Goal: Information Seeking & Learning: Learn about a topic

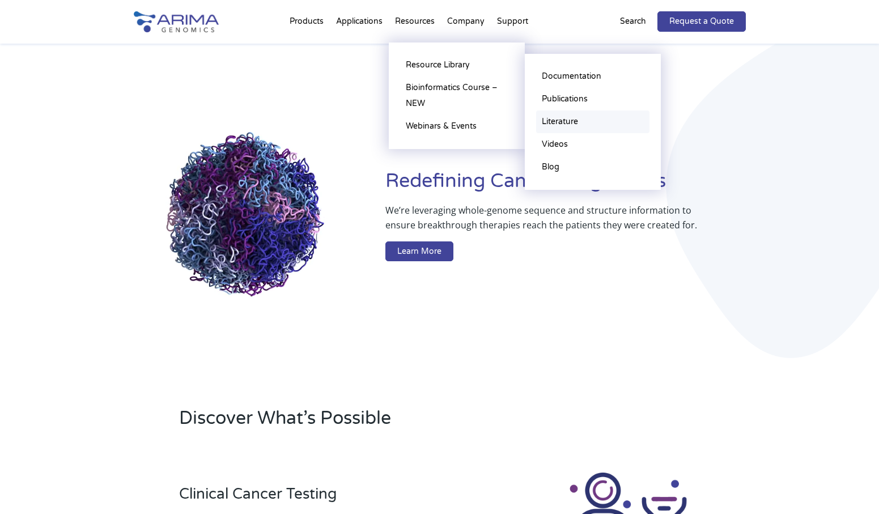
click at [575, 120] on link "Literature" at bounding box center [592, 122] width 113 height 23
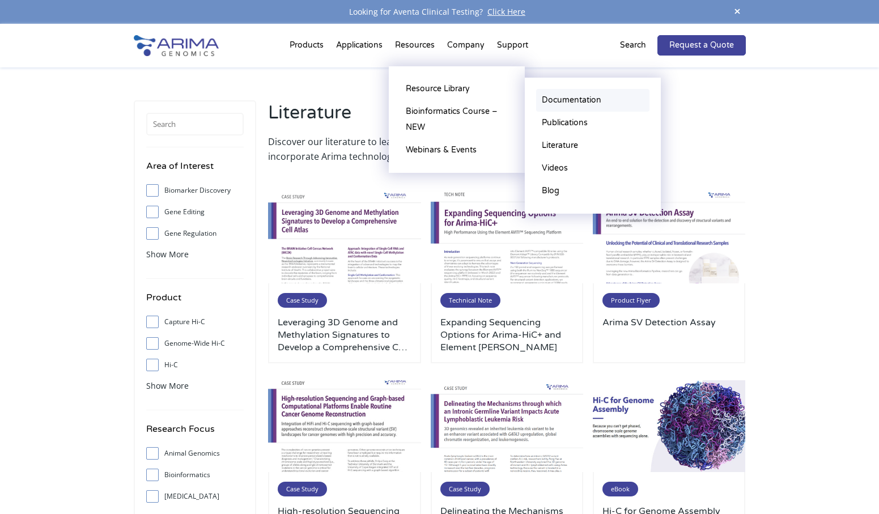
click at [571, 101] on link "Documentation" at bounding box center [592, 100] width 113 height 23
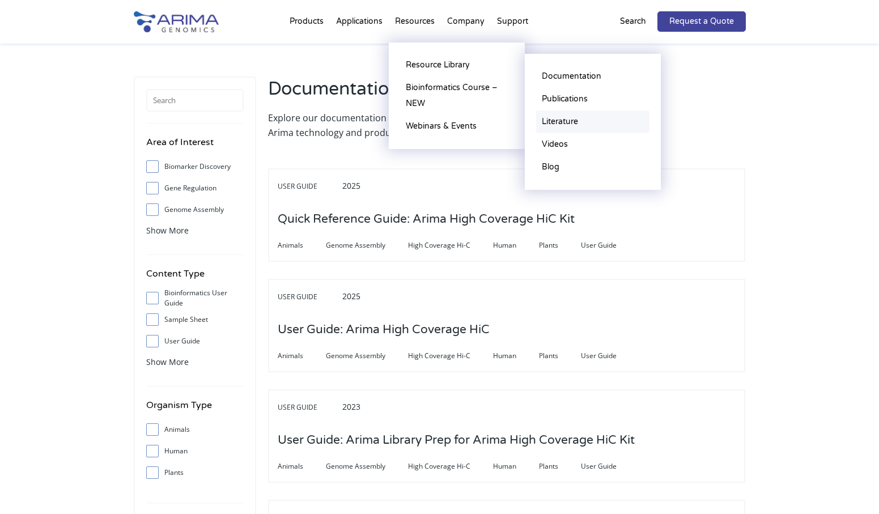
click at [566, 123] on link "Literature" at bounding box center [592, 122] width 113 height 23
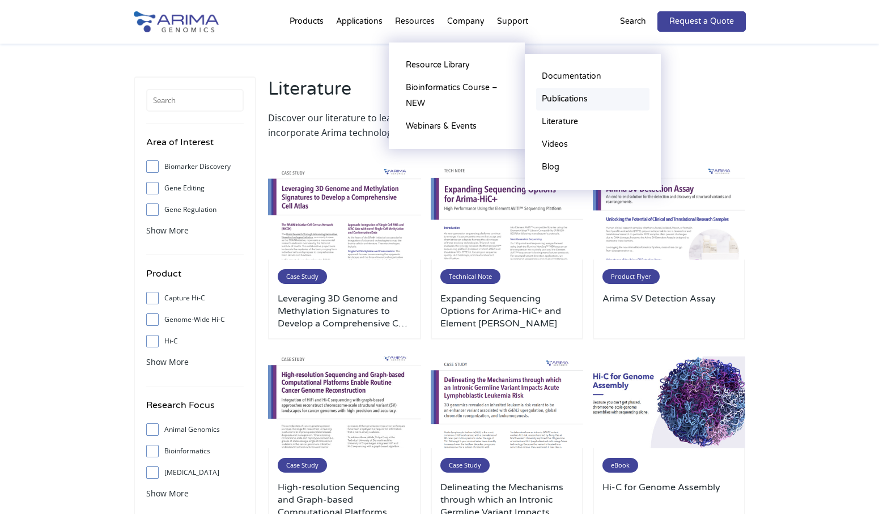
click at [571, 96] on link "Publications" at bounding box center [592, 99] width 113 height 23
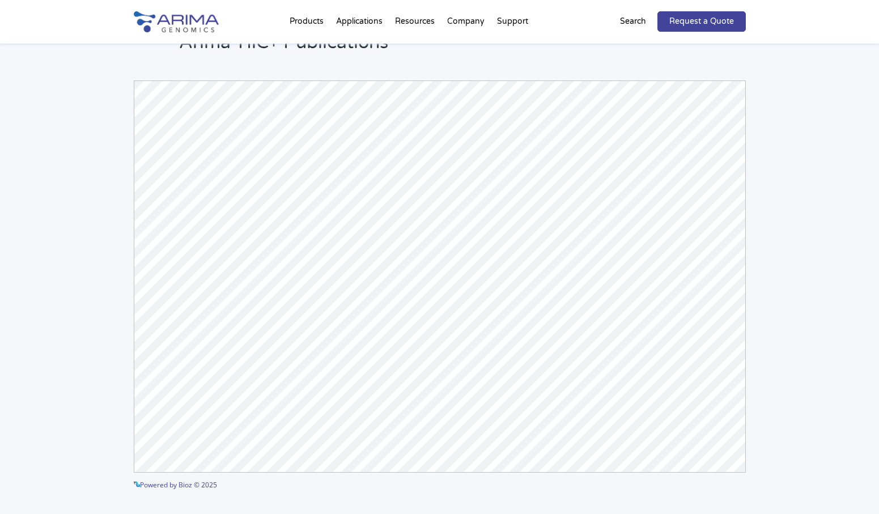
scroll to position [80, 0]
